Goal: Task Accomplishment & Management: Manage account settings

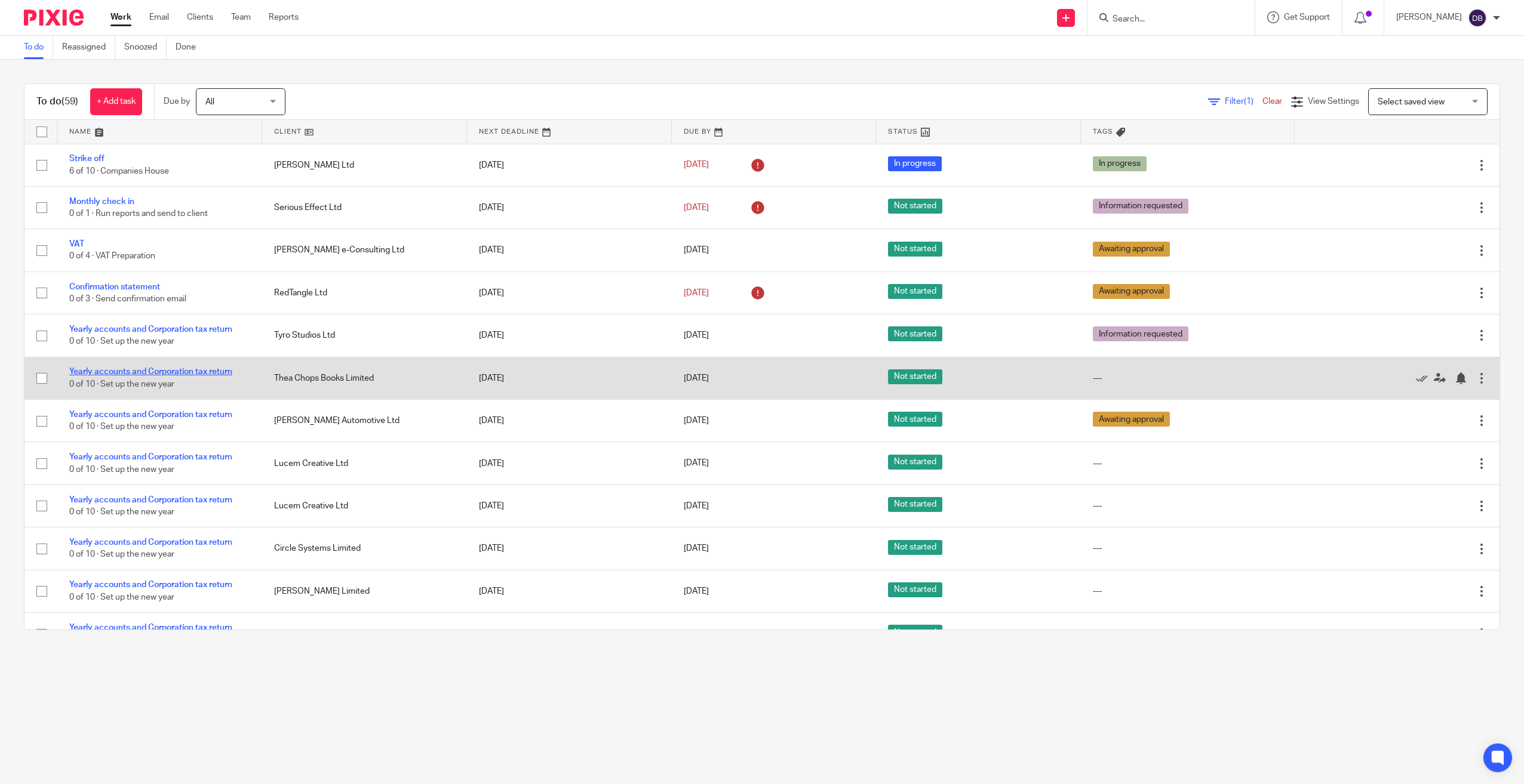
click at [193, 369] on link "Yearly accounts and Corporation tax return" at bounding box center [150, 372] width 163 height 9
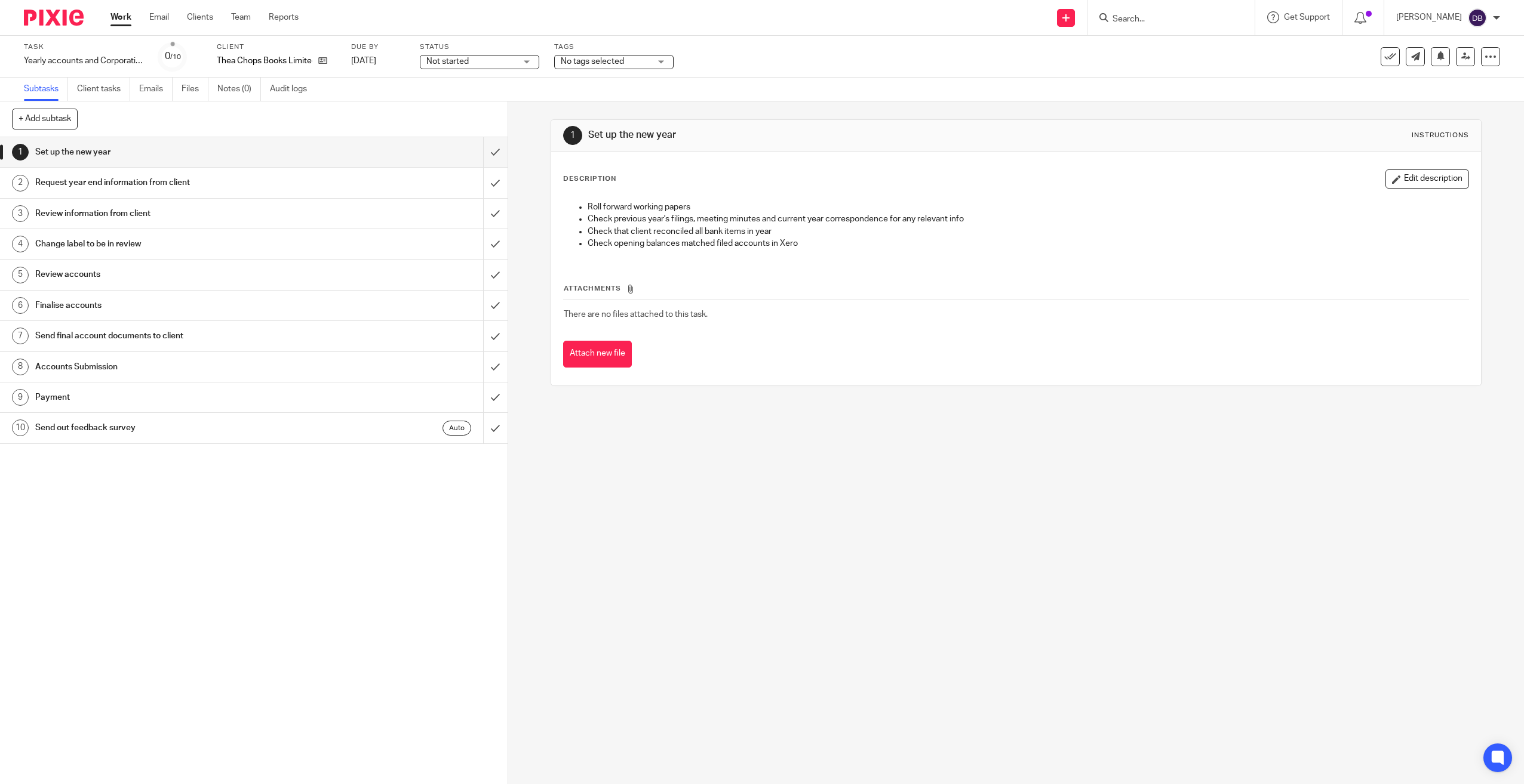
click at [624, 58] on span "No tags selected" at bounding box center [592, 61] width 63 height 9
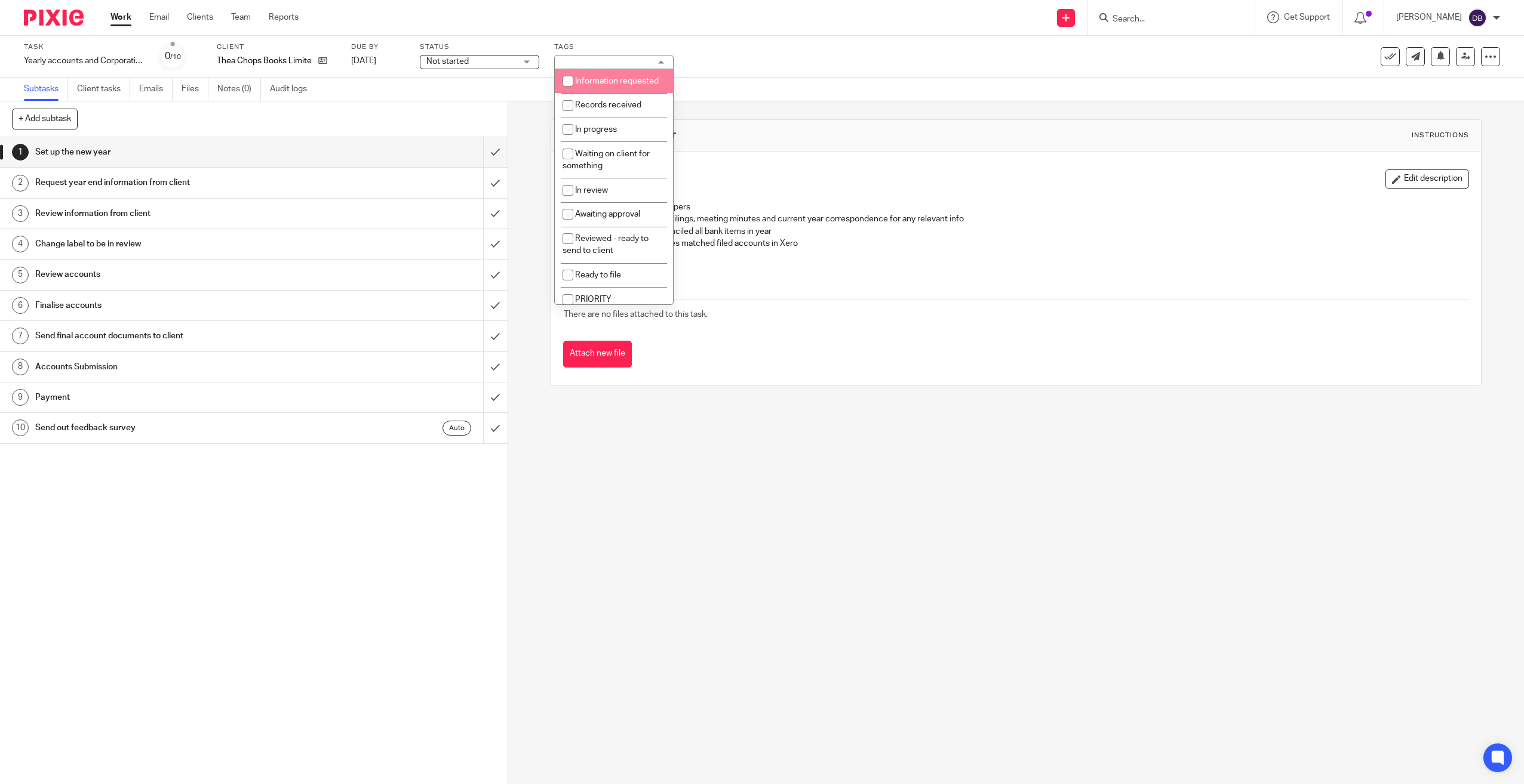
click at [619, 94] on li "Information requested" at bounding box center [614, 81] width 118 height 24
checkbox input "true"
click at [69, 15] on img at bounding box center [54, 17] width 60 height 16
